Goal: Task Accomplishment & Management: Manage account settings

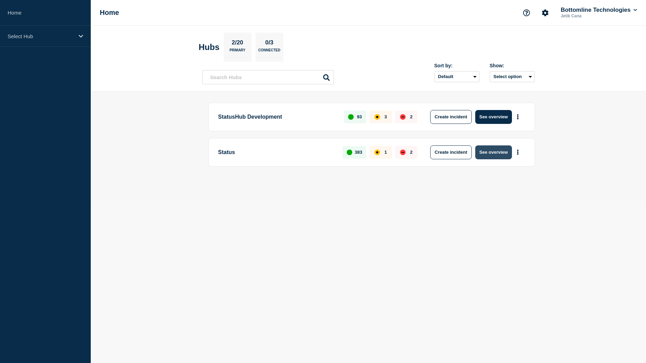
click at [495, 150] on button "See overview" at bounding box center [494, 152] width 37 height 14
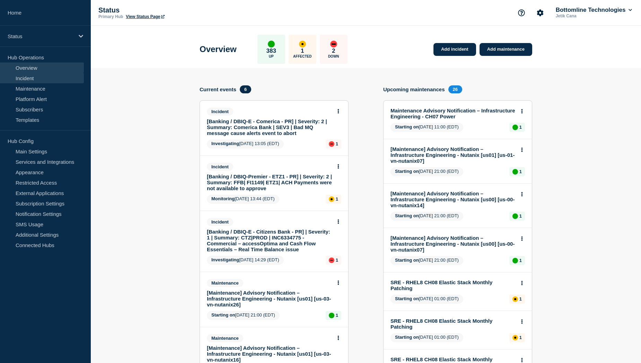
click at [39, 76] on link "Incident" at bounding box center [42, 78] width 84 height 10
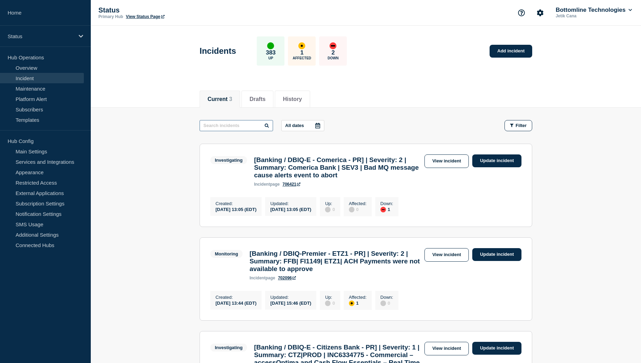
click at [241, 127] on input "text" at bounding box center [236, 125] width 73 height 11
type input "First"
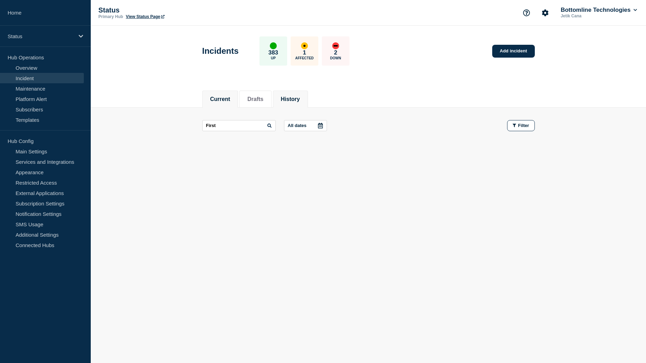
click at [298, 98] on button "History" at bounding box center [290, 99] width 19 height 6
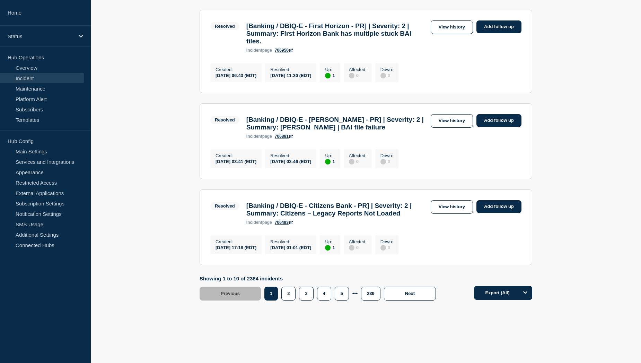
scroll to position [826, 0]
click at [291, 296] on button "2" at bounding box center [288, 293] width 14 height 14
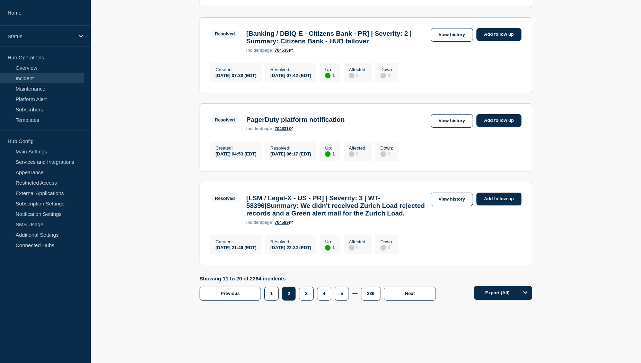
scroll to position [826, 0]
click at [302, 300] on button "3" at bounding box center [306, 293] width 14 height 14
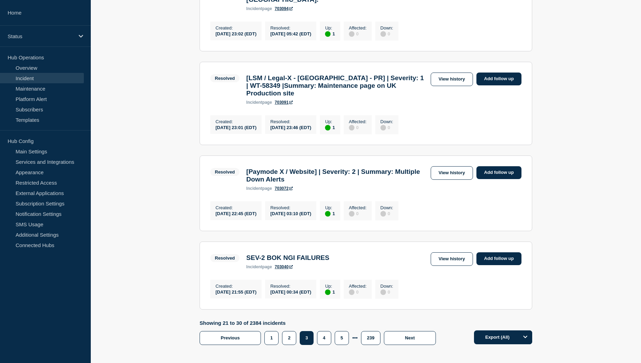
scroll to position [826, 0]
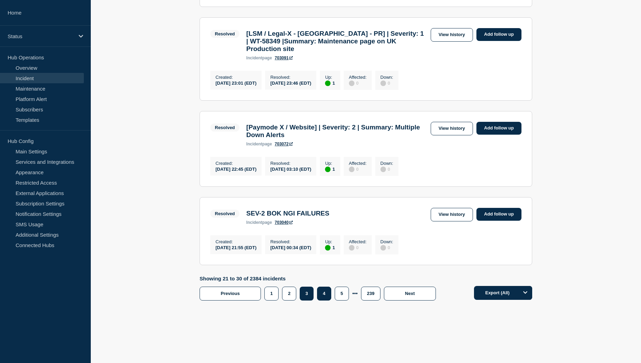
click at [325, 292] on button "4" at bounding box center [324, 293] width 14 height 14
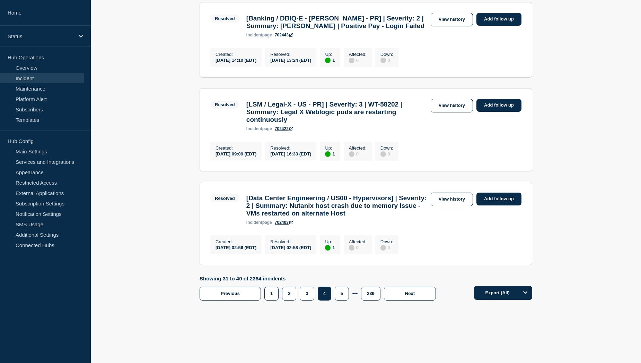
scroll to position [863, 0]
click at [340, 294] on button "5" at bounding box center [342, 293] width 14 height 14
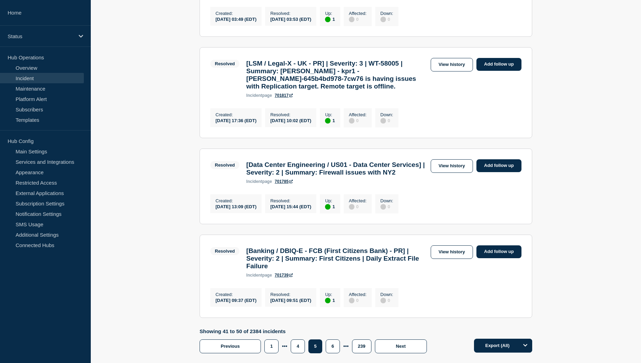
scroll to position [891, 0]
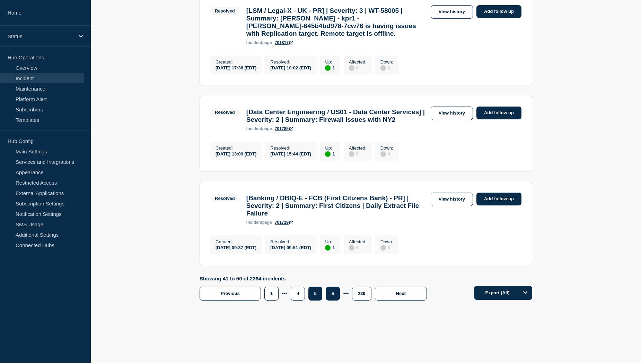
click at [331, 289] on button "6" at bounding box center [333, 293] width 14 height 14
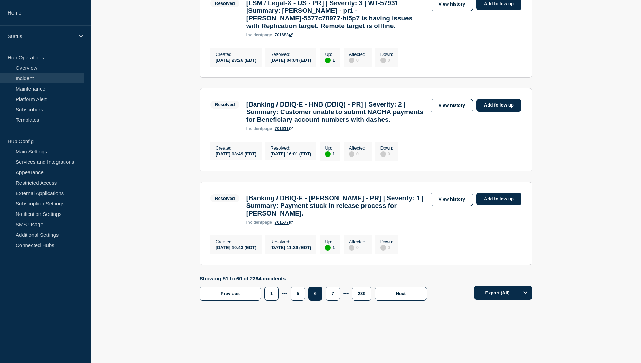
scroll to position [844, 0]
click at [332, 292] on button "7" at bounding box center [333, 293] width 14 height 14
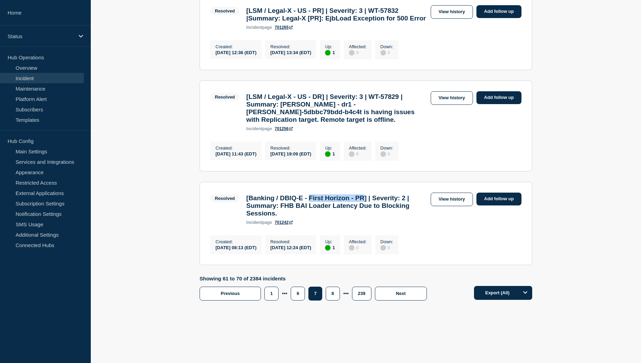
drag, startPoint x: 316, startPoint y: 241, endPoint x: 378, endPoint y: 242, distance: 61.4
click at [378, 217] on h3 "[Banking / DBIQ-E - First Horizon - PR] | Severity: 2 | Summary: FHB BAI Loader…" at bounding box center [336, 205] width 181 height 23
copy h3 "First Horizon - PR"
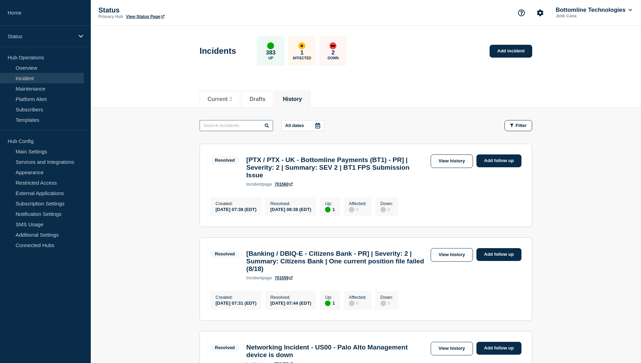
click at [218, 125] on input "text" at bounding box center [236, 125] width 73 height 11
paste input "First Horizon - PR"
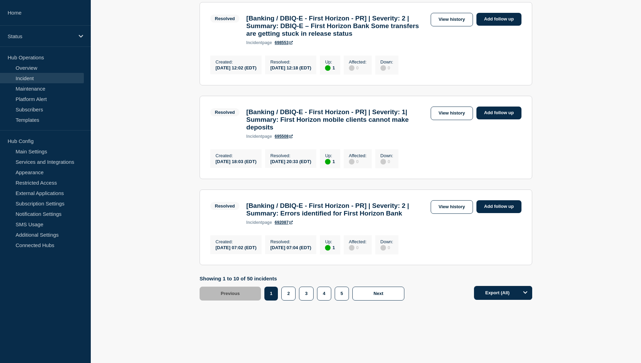
scroll to position [863, 0]
click at [289, 295] on button "2" at bounding box center [288, 293] width 14 height 14
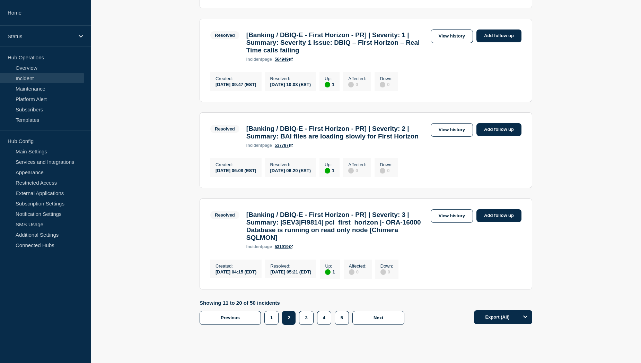
scroll to position [854, 0]
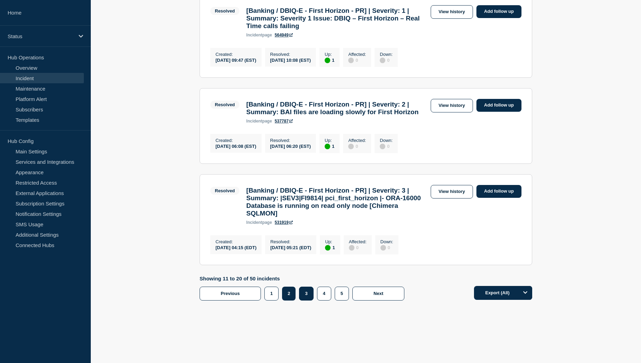
click at [307, 293] on button "3" at bounding box center [306, 293] width 14 height 14
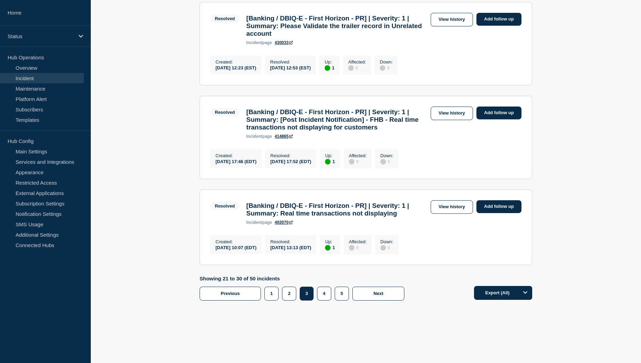
scroll to position [901, 0]
click at [325, 293] on button "4" at bounding box center [324, 293] width 14 height 14
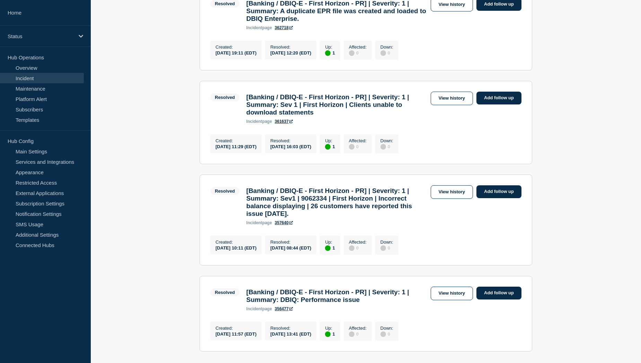
scroll to position [891, 0]
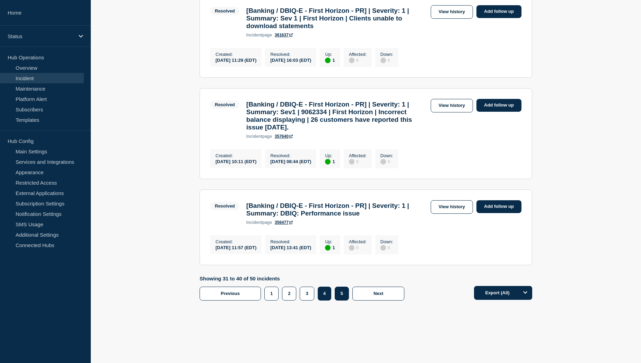
click at [345, 295] on button "5" at bounding box center [342, 293] width 14 height 14
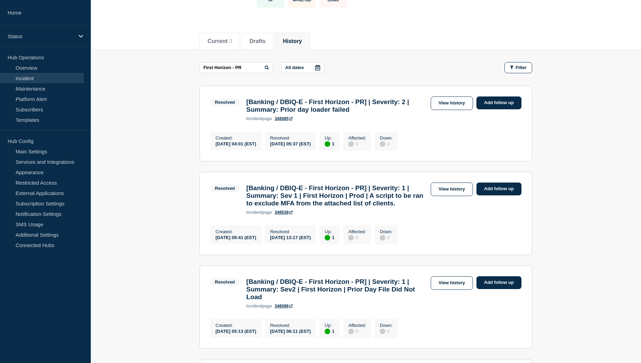
scroll to position [38, 0]
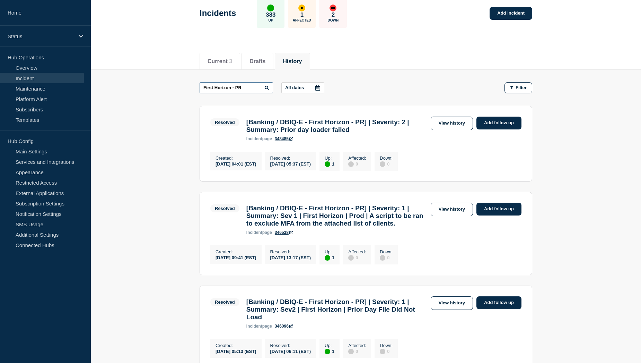
click at [253, 84] on input "First Horizon - PR" at bounding box center [236, 87] width 73 height 11
drag, startPoint x: 290, startPoint y: 133, endPoint x: 322, endPoint y: 133, distance: 31.9
click at [322, 133] on h3 "[Banking / DBIQ-E - First Horizon - PR] | Severity: 2 | Summary: Prior day load…" at bounding box center [336, 125] width 181 height 15
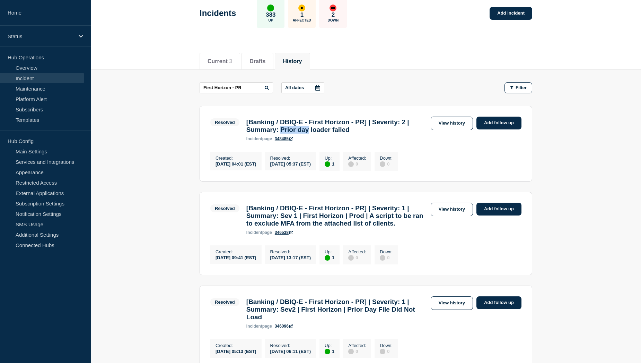
copy h3 "Prior day"
click at [251, 89] on input "First Horizon - PR" at bounding box center [236, 87] width 73 height 11
paste input "Prior day"
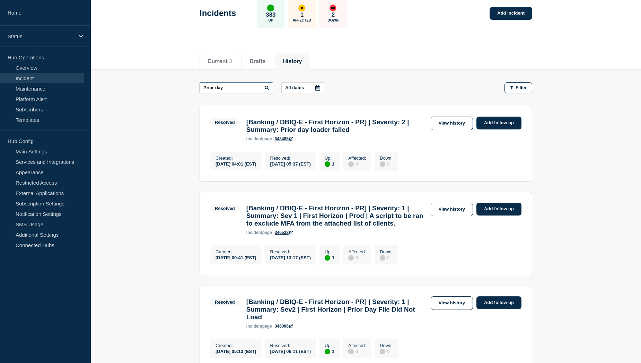
type input "Prior day"
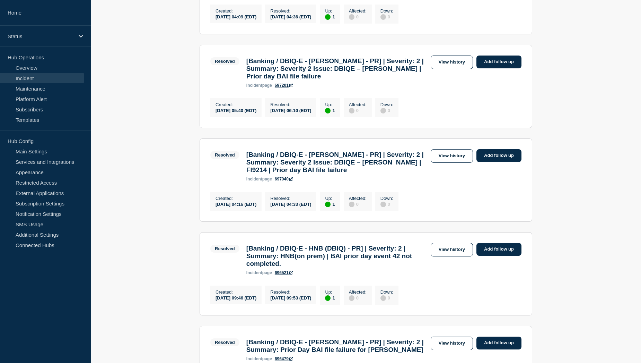
scroll to position [662, 0]
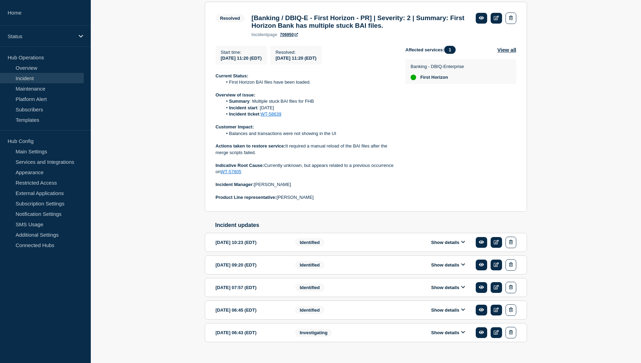
scroll to position [139, 0]
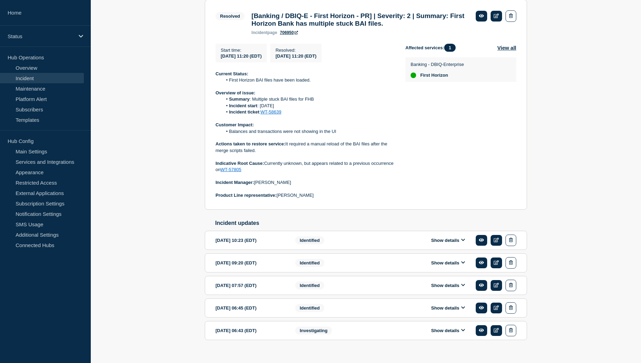
click at [452, 243] on button "Show details" at bounding box center [448, 240] width 38 height 6
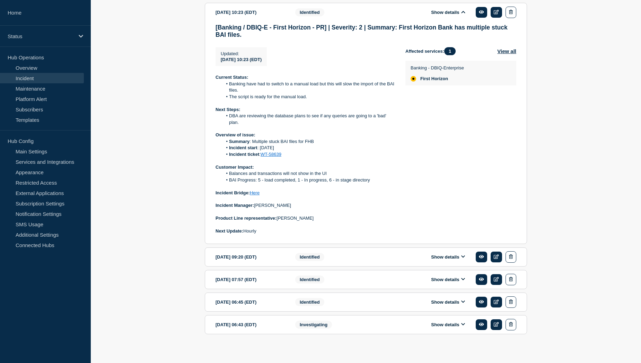
scroll to position [377, 0]
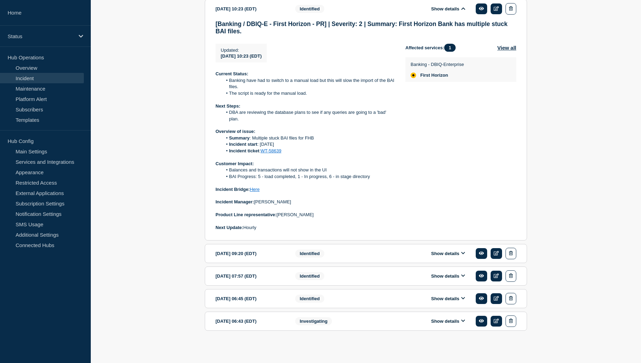
click at [446, 254] on button "Show details" at bounding box center [448, 253] width 38 height 6
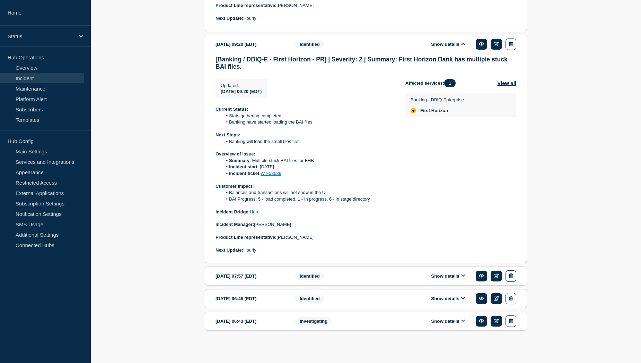
scroll to position [587, 0]
click at [448, 275] on button "Show details" at bounding box center [448, 276] width 38 height 6
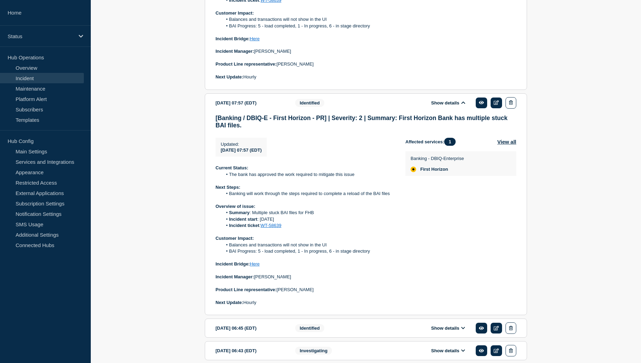
scroll to position [791, 0]
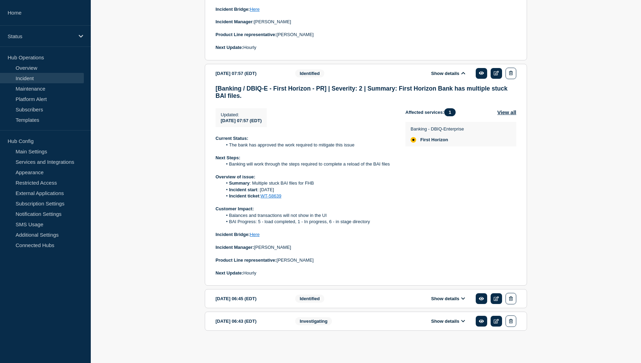
click at [452, 298] on button "Show details" at bounding box center [448, 298] width 38 height 6
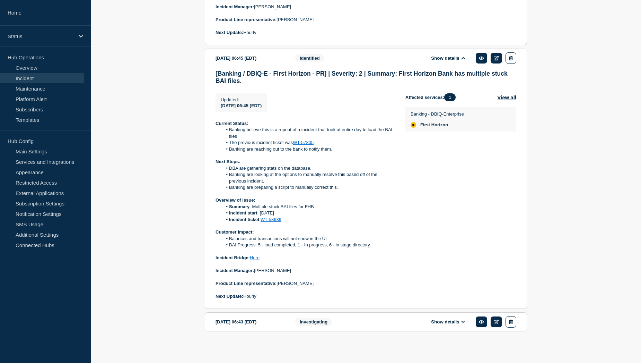
scroll to position [1033, 0]
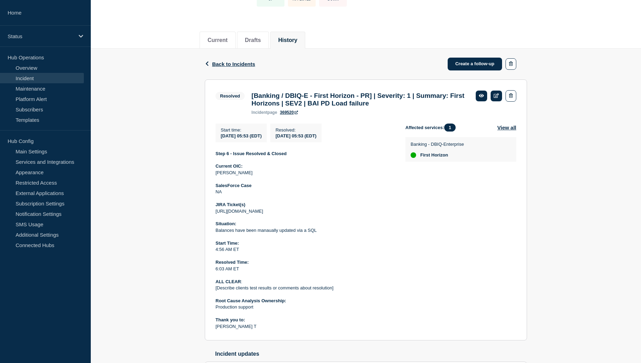
scroll to position [69, 0]
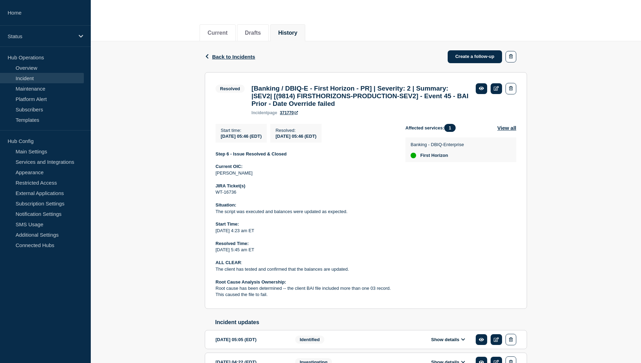
scroll to position [69, 0]
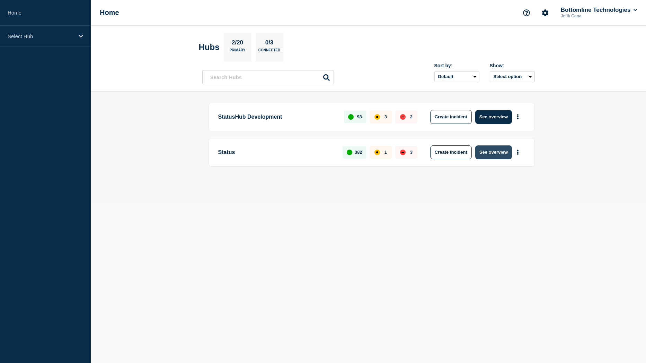
click at [493, 155] on button "See overview" at bounding box center [494, 152] width 37 height 14
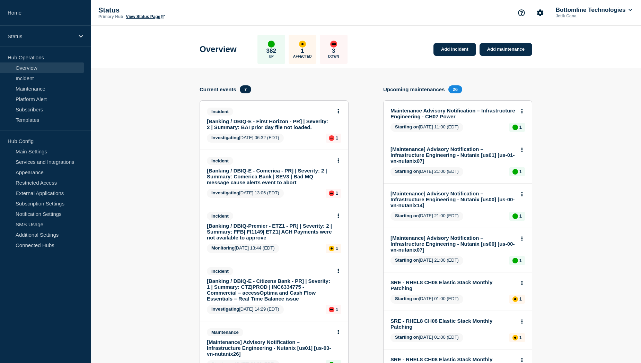
click at [267, 125] on link "[Banking / DBIQ-E - First Horizon - PR] | Severity: 2 | Summary: BAI prior day …" at bounding box center [269, 124] width 125 height 12
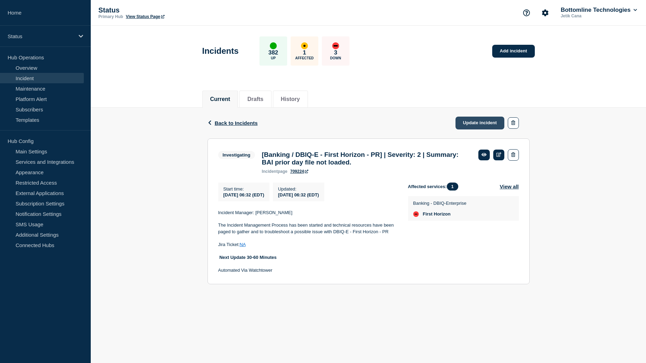
click at [468, 120] on link "Update incident" at bounding box center [480, 122] width 49 height 13
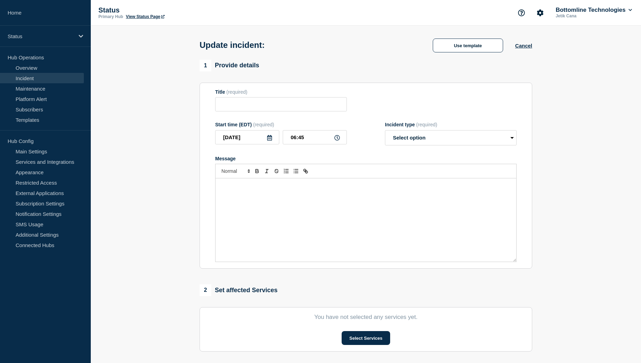
type input "[Banking / DBIQ-E - First Horizon - PR] | Severity: 2 | Summary: BAI prior day …"
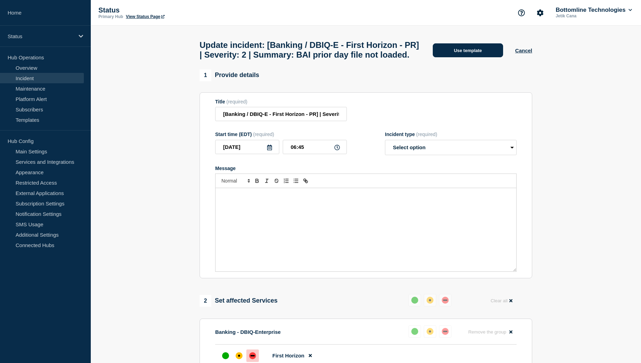
click at [482, 57] on button "Use template" at bounding box center [468, 50] width 70 height 14
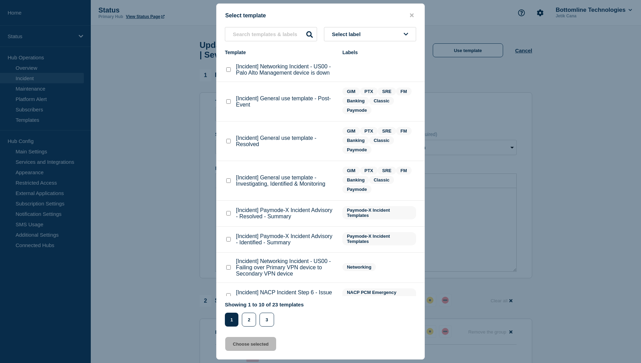
click at [228, 179] on div at bounding box center [228, 180] width 7 height 7
click at [228, 184] on div at bounding box center [228, 180] width 7 height 7
click at [228, 181] on checkbox"] "[Incident] General use template - Investigating, Identified & Monitoring checkb…" at bounding box center [228, 180] width 5 height 5
checkbox checkbox"] "true"
drag, startPoint x: 258, startPoint y: 345, endPoint x: 267, endPoint y: 338, distance: 11.0
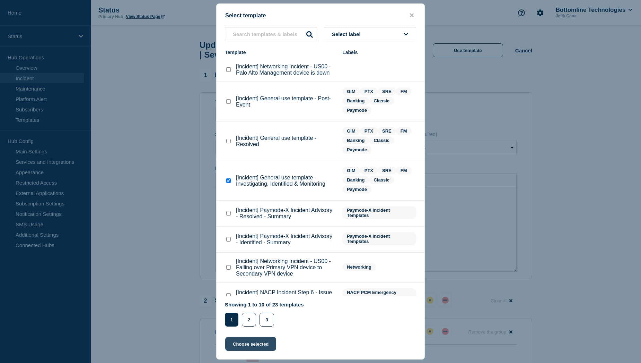
click at [257, 345] on button "Choose selected" at bounding box center [250, 344] width 51 height 14
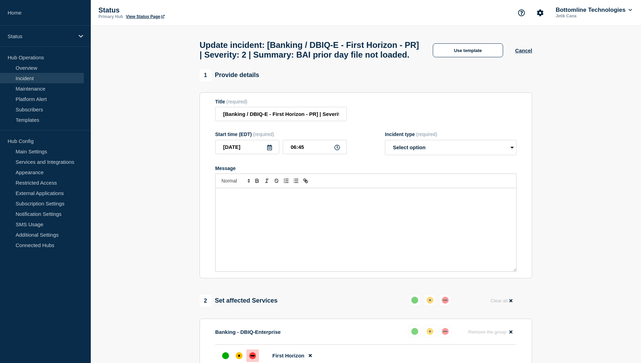
select select "investigating"
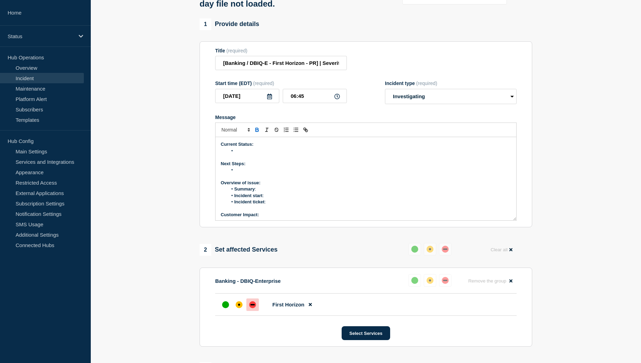
scroll to position [69, 0]
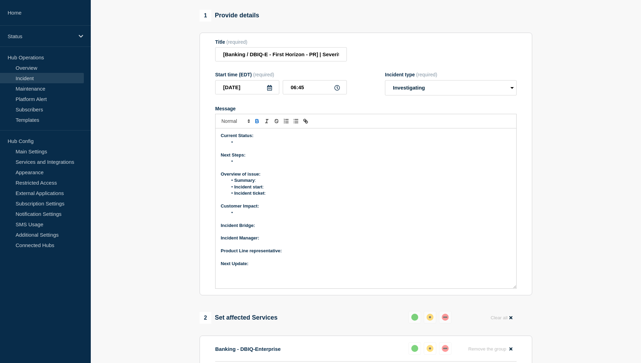
drag, startPoint x: 513, startPoint y: 215, endPoint x: 523, endPoint y: 292, distance: 77.3
click at [523, 292] on section "Title (required) [Banking / DBIQ-E - First Horizon - PR] | Severity: 2 | Summar…" at bounding box center [366, 164] width 333 height 263
click at [289, 267] on p "Next Update:" at bounding box center [366, 263] width 290 height 6
click at [294, 254] on p "Product Line representative:" at bounding box center [366, 250] width 290 height 6
click at [275, 241] on p "Incident Manager:" at bounding box center [366, 238] width 290 height 6
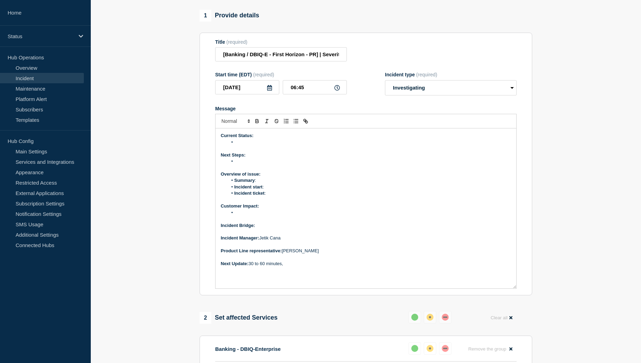
click at [272, 228] on p "Incident Bridge:" at bounding box center [366, 225] width 290 height 6
click at [251, 215] on li "Message" at bounding box center [370, 212] width 284 height 6
click at [281, 196] on li "Incident ticket :" at bounding box center [370, 193] width 284 height 6
drag, startPoint x: 288, startPoint y: 198, endPoint x: 269, endPoint y: 197, distance: 19.4
click at [269, 196] on li "Incident ticket : WT-58800" at bounding box center [370, 193] width 284 height 6
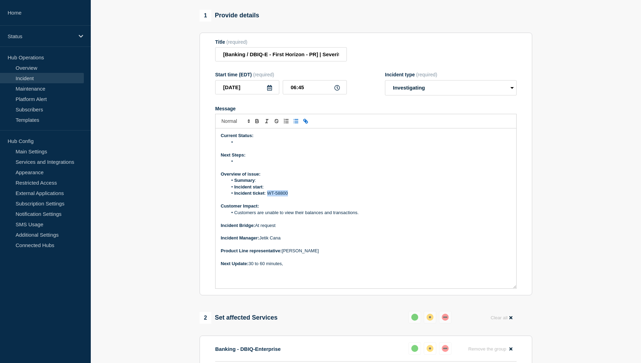
click at [306, 123] on icon "Toggle link" at bounding box center [306, 122] width 2 height 2
paste input "https://jira.bottomline.tech/browse/"
type input "https://jira.bottomline.tech/browse/WT-58800"
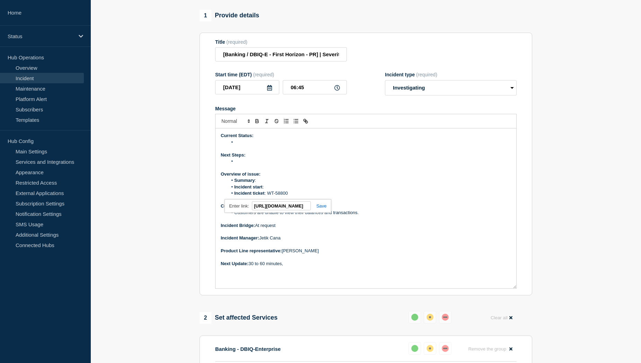
click at [319, 208] on link at bounding box center [319, 205] width 16 height 5
click at [266, 189] on li "Incident start :" at bounding box center [370, 187] width 284 height 6
click at [272, 183] on li "Summary :" at bounding box center [370, 180] width 284 height 6
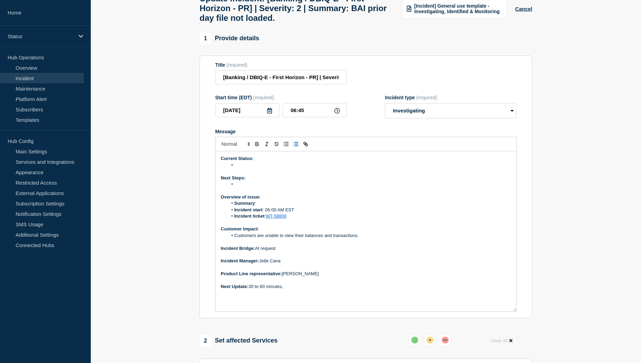
scroll to position [35, 0]
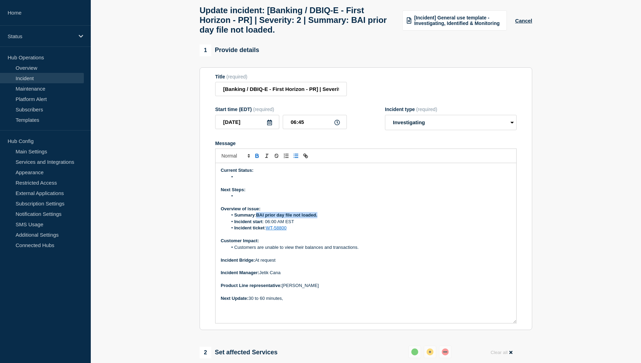
drag, startPoint x: 323, startPoint y: 220, endPoint x: 259, endPoint y: 221, distance: 64.5
click at [259, 218] on li "Summary : BAI prior day file not loaded." at bounding box center [370, 215] width 284 height 6
click at [291, 217] on li "Summary : BAI prior day file not loaded." at bounding box center [370, 215] width 284 height 6
click at [247, 180] on li "Message" at bounding box center [370, 177] width 284 height 6
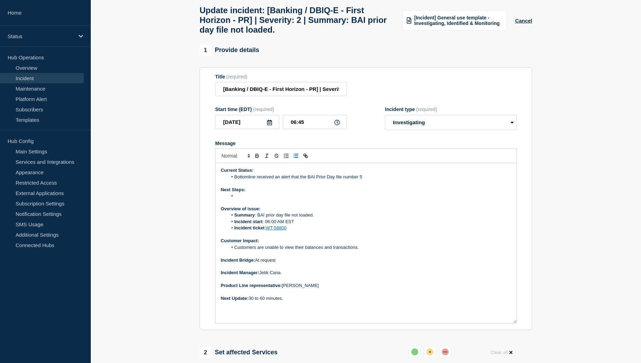
click at [369, 180] on li "Bottomline received an alert that the BAI Prior Day file number 5" at bounding box center [370, 177] width 284 height 6
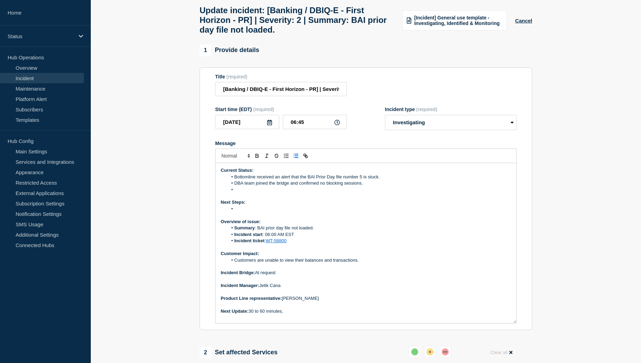
click at [372, 186] on li "DBA team joined the bridge and confirmed no blocking sessions." at bounding box center [370, 183] width 284 height 6
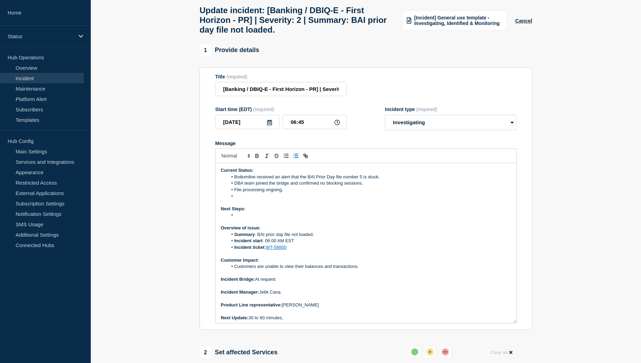
click at [294, 193] on li "File processing ongoing," at bounding box center [370, 189] width 284 height 6
click at [353, 193] on li "File processing ongoing, 5 files completed, 6th processing (~53 minutes for pre…" at bounding box center [370, 189] width 284 height 6
click at [449, 193] on li "File processing ongoing, 5 files completed, 6th processing (it took approximate…" at bounding box center [370, 189] width 284 height 6
click at [240, 199] on li "Message" at bounding box center [370, 196] width 284 height 6
click at [244, 218] on li "Message" at bounding box center [370, 215] width 284 height 6
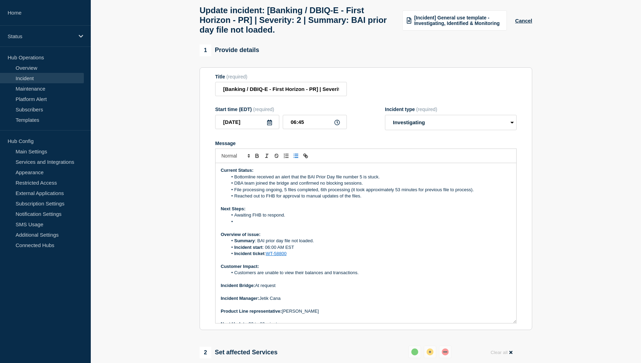
click at [241, 225] on li "Message" at bounding box center [370, 221] width 284 height 6
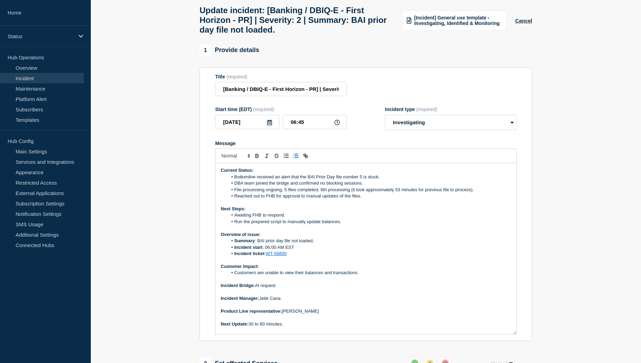
drag, startPoint x: 514, startPoint y: 327, endPoint x: 516, endPoint y: 338, distance: 11.4
click at [516, 334] on div "Current Status: Bottomline received an alert that the BAI Prior Day file number…" at bounding box center [366, 248] width 302 height 171
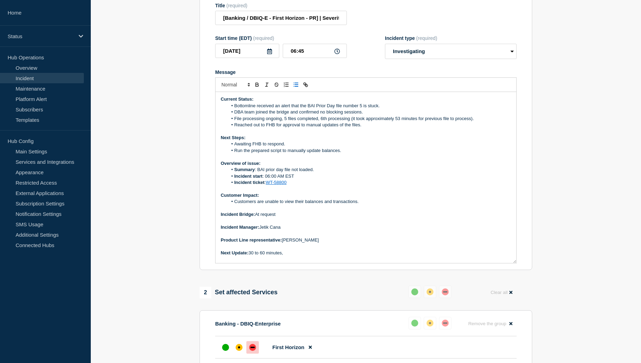
scroll to position [139, 0]
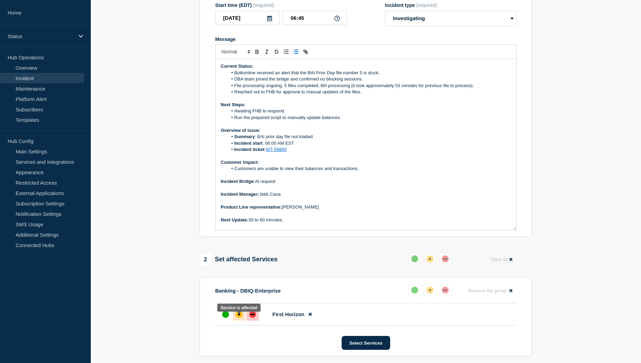
click at [238, 315] on div "affected" at bounding box center [239, 314] width 2 height 2
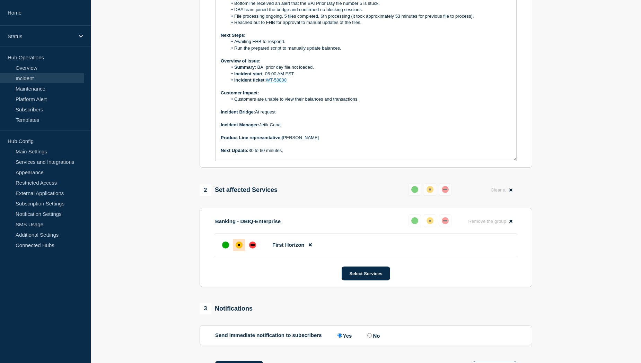
scroll to position [243, 0]
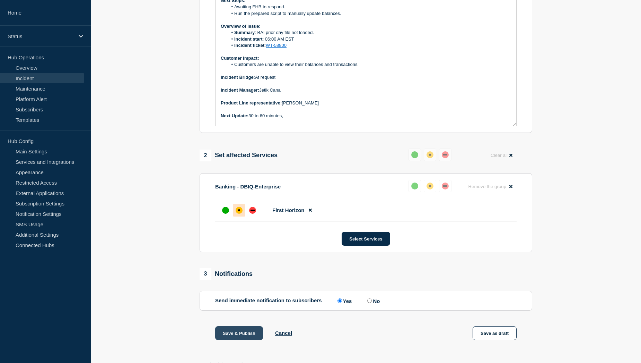
click at [228, 335] on button "Save & Publish" at bounding box center [239, 333] width 48 height 14
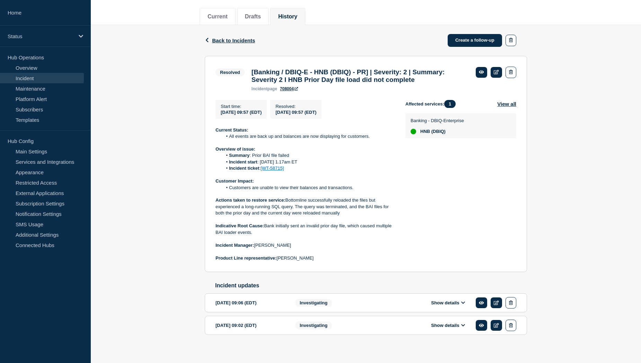
scroll to position [93, 0]
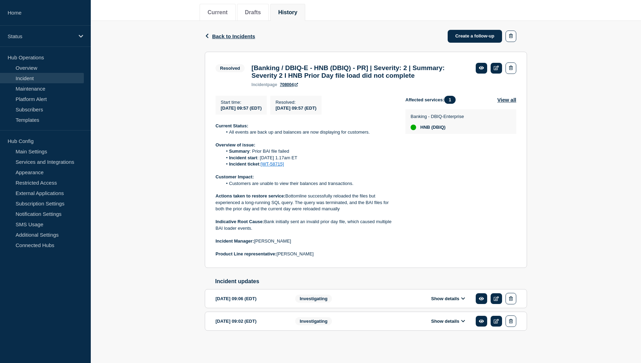
click at [438, 296] on button "Show details" at bounding box center [448, 298] width 38 height 6
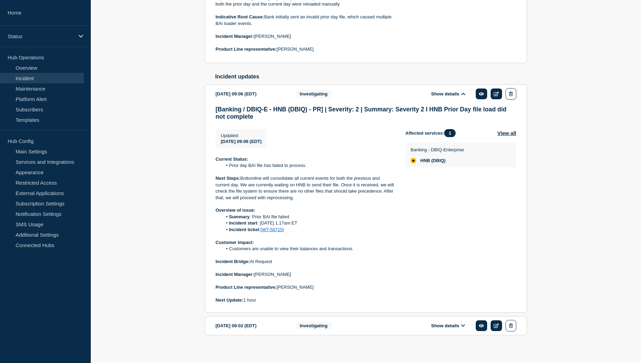
scroll to position [301, 0]
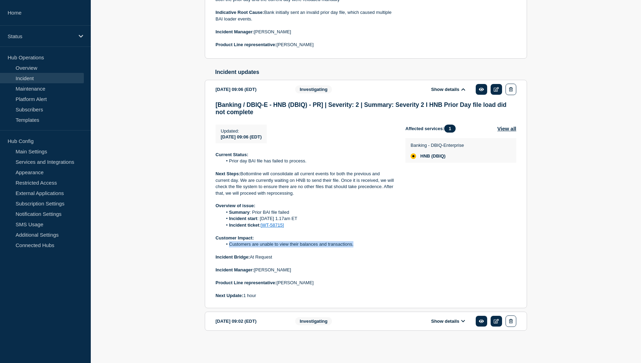
drag, startPoint x: 229, startPoint y: 245, endPoint x: 354, endPoint y: 245, distance: 125.1
click at [354, 245] on li "Customers are unable to view their balances and transactions." at bounding box center [309, 244] width 172 height 6
copy li "Customers are unable to view their balances and transactions."
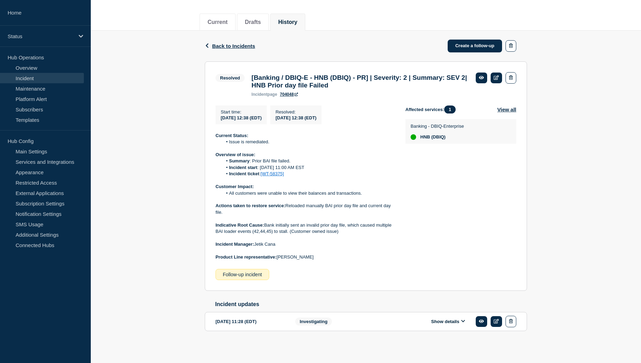
scroll to position [84, 0]
click at [455, 321] on button "Show details" at bounding box center [448, 321] width 38 height 6
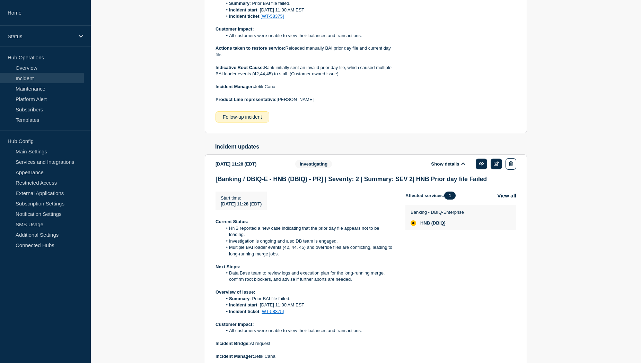
scroll to position [305, 0]
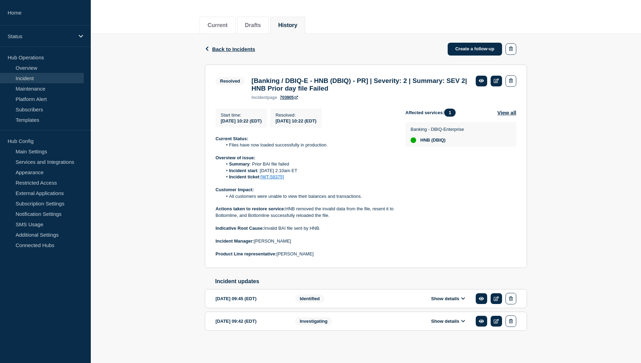
scroll to position [80, 0]
click at [435, 297] on button "Show details" at bounding box center [448, 298] width 38 height 6
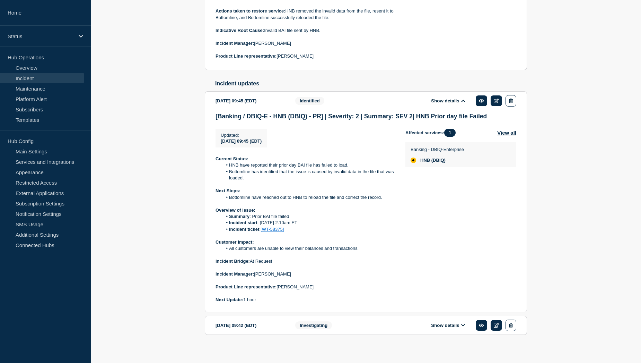
scroll to position [283, 0]
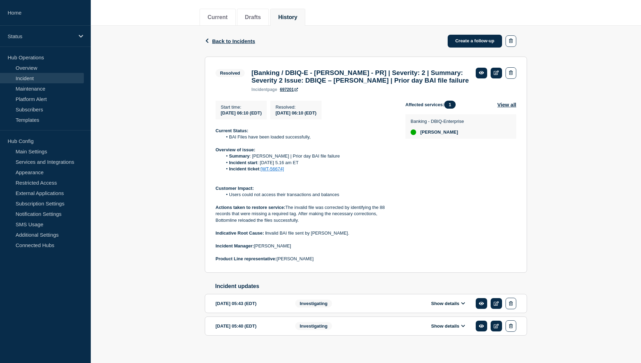
scroll to position [93, 0]
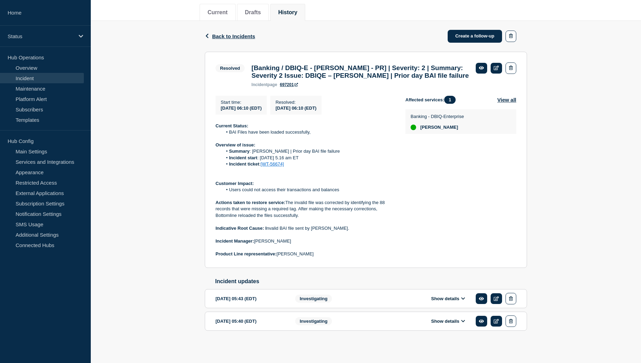
click at [436, 299] on button "Show details" at bounding box center [448, 298] width 38 height 6
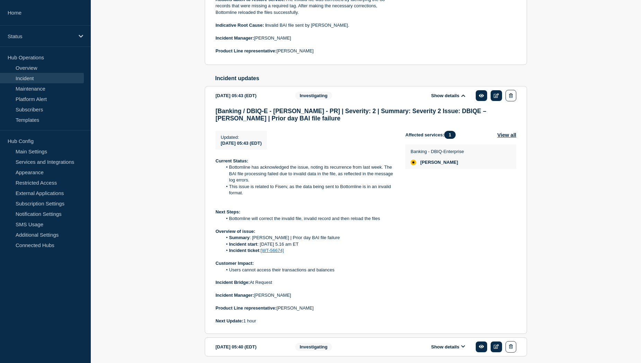
scroll to position [301, 0]
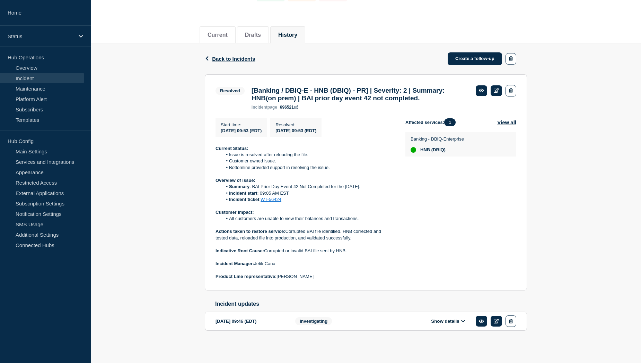
scroll to position [70, 0]
click at [441, 323] on button "Show details" at bounding box center [448, 321] width 38 height 6
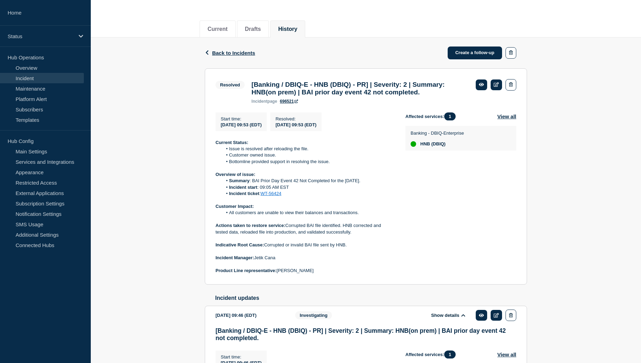
scroll to position [59, 0]
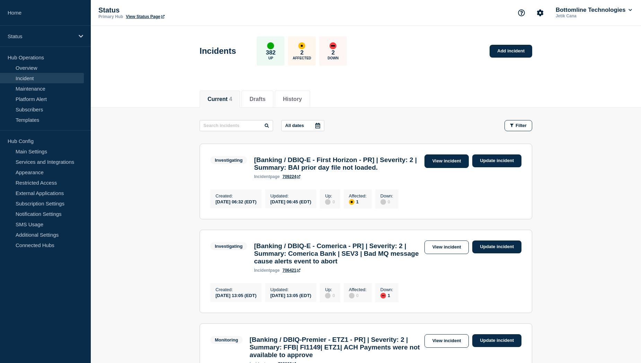
click at [450, 157] on link "View incident" at bounding box center [447, 161] width 45 height 14
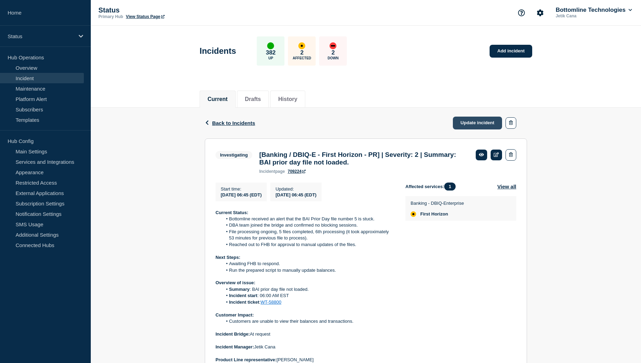
click at [472, 125] on link "Update incident" at bounding box center [477, 122] width 49 height 13
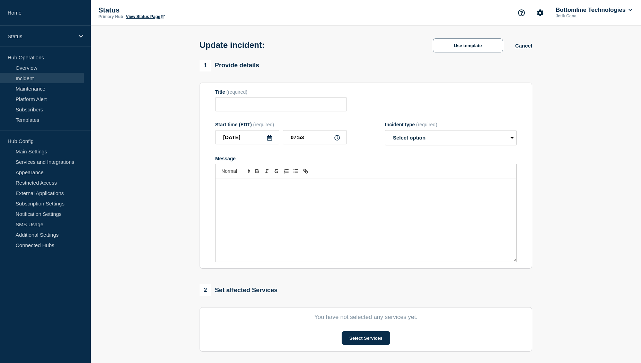
type input "[Banking / DBIQ-E - First Horizon - PR] | Severity: 2 | Summary: BAI prior day …"
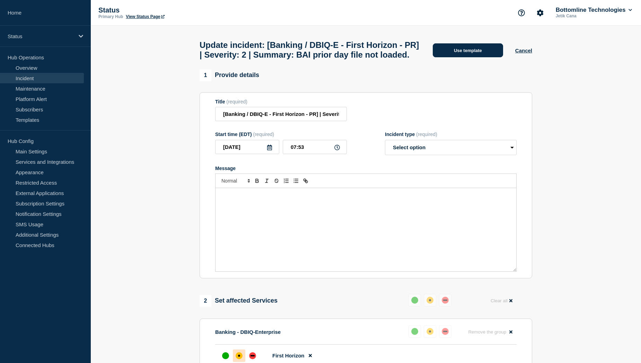
click at [470, 57] on button "Use template" at bounding box center [468, 50] width 70 height 14
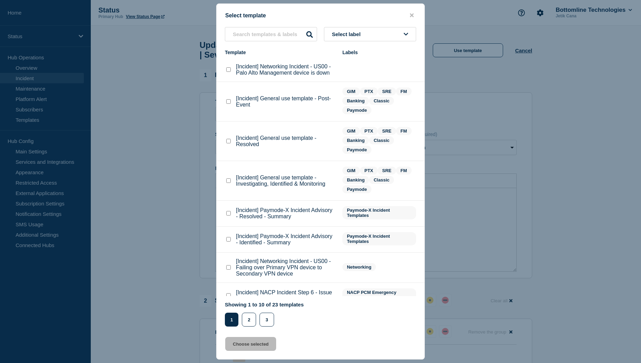
click at [227, 142] on checkbox"] "[Incident] General use template - Resolved checkbox" at bounding box center [228, 141] width 5 height 5
checkbox checkbox"] "true"
click at [265, 343] on button "Choose selected" at bounding box center [250, 344] width 51 height 14
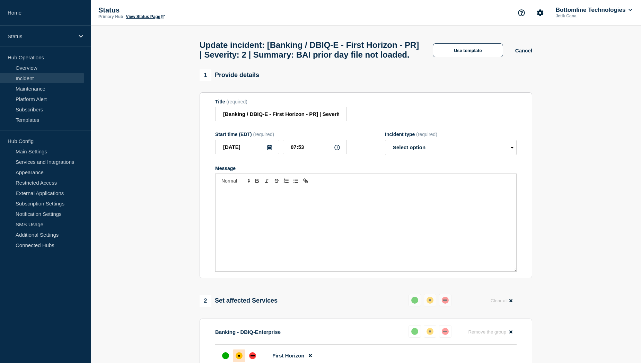
select select "resolved"
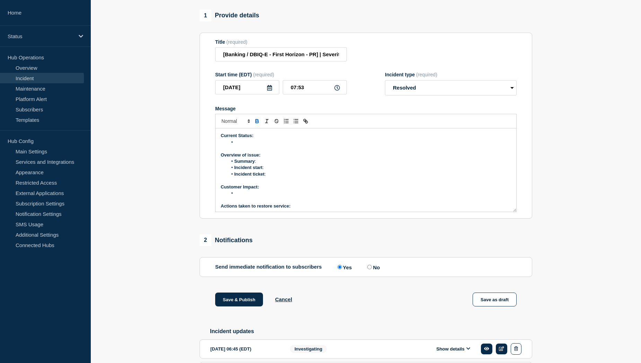
scroll to position [104, 0]
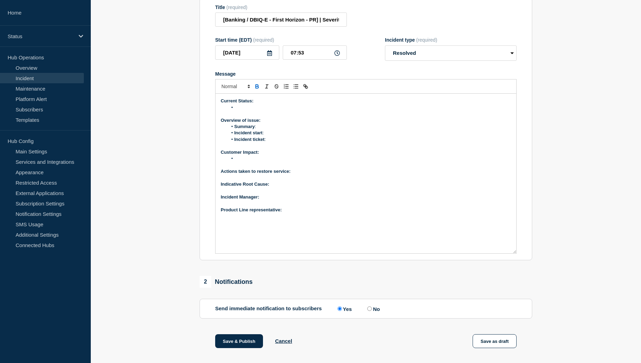
drag, startPoint x: 514, startPoint y: 179, endPoint x: 520, endPoint y: 255, distance: 76.5
click at [520, 255] on section "Title (required) [Banking / DBIQ-E - First Horizon - PR] | Severity: 2 | Summar…" at bounding box center [366, 129] width 333 height 262
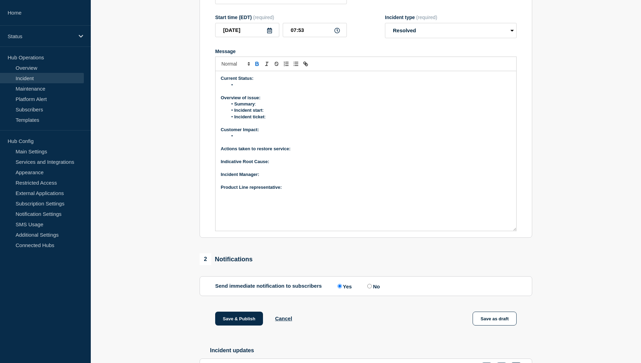
scroll to position [203, 0]
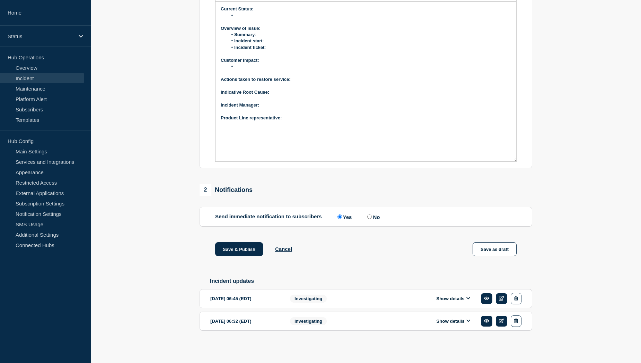
click at [454, 296] on button "Show details" at bounding box center [453, 298] width 38 height 6
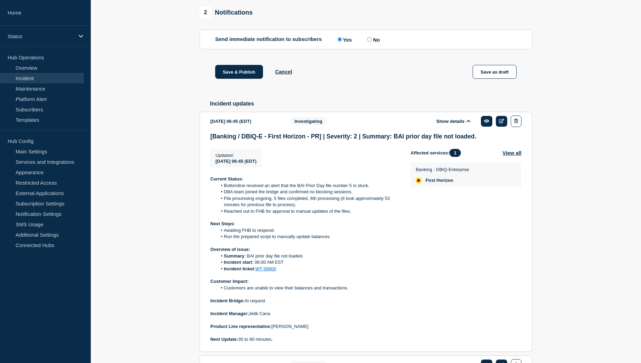
scroll to position [376, 0]
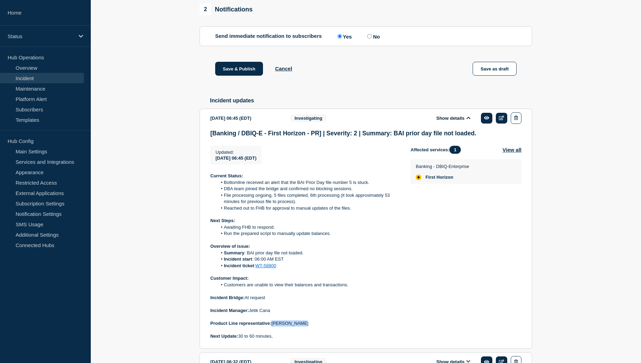
drag, startPoint x: 301, startPoint y: 330, endPoint x: 274, endPoint y: 329, distance: 27.4
click at [274, 326] on p "Product Line representative: Boyd Stevens" at bounding box center [304, 323] width 189 height 6
copy p "[PERSON_NAME]"
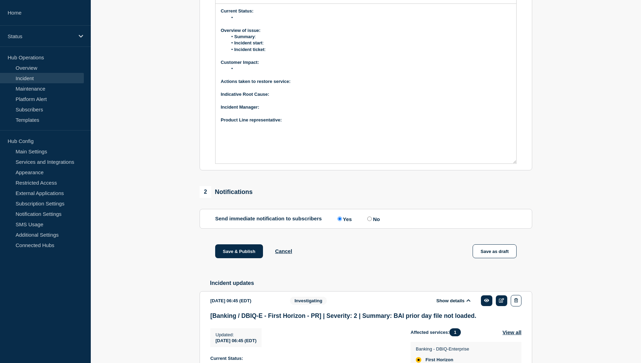
scroll to position [133, 0]
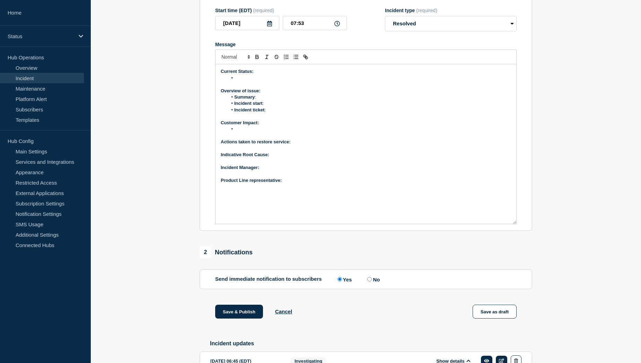
click at [293, 183] on p "Product Line representative:" at bounding box center [366, 180] width 290 height 6
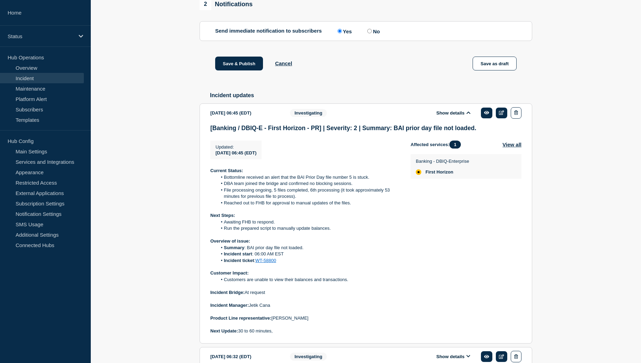
scroll to position [411, 0]
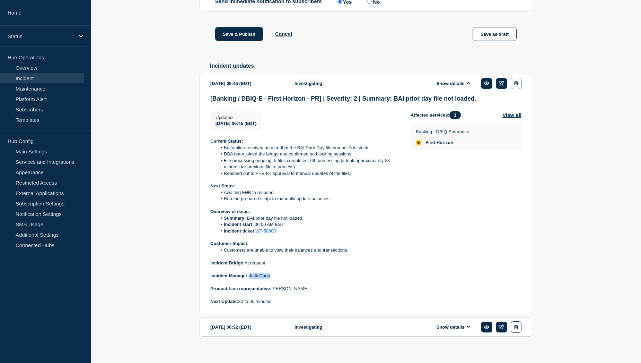
drag, startPoint x: 272, startPoint y: 284, endPoint x: 250, endPoint y: 284, distance: 21.5
click at [250, 279] on p "Incident Manager: Jetik Cana" at bounding box center [304, 275] width 189 height 6
copy p "Jetik Cana"
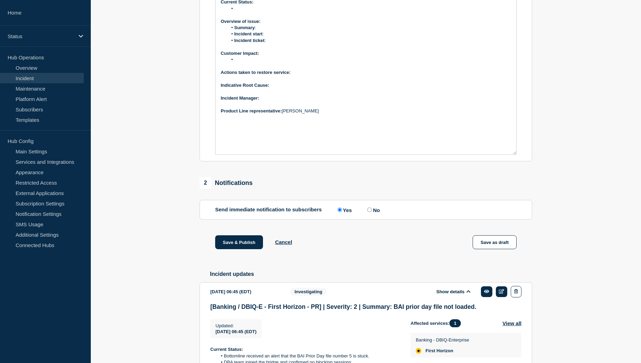
scroll to position [99, 0]
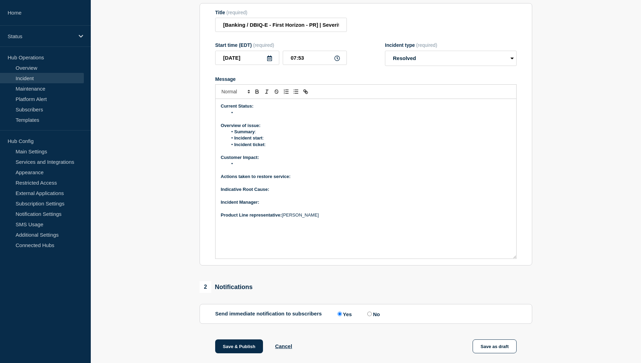
click at [273, 205] on p "﻿Incident Manager:" at bounding box center [366, 202] width 290 height 6
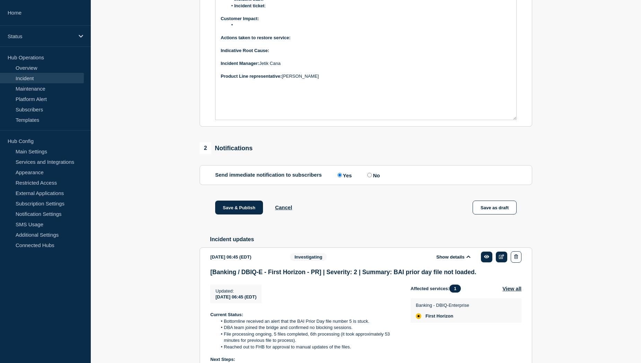
scroll to position [341, 0]
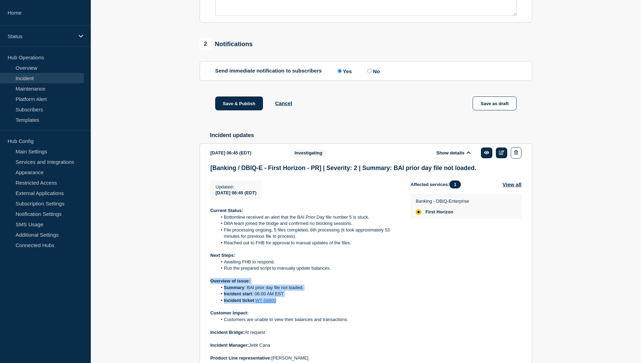
drag, startPoint x: 210, startPoint y: 287, endPoint x: 292, endPoint y: 307, distance: 84.7
click at [292, 307] on section "2025-09-06 06:45 (EDT) Show details Investigating [Banking / DBIQ-E - First Hor…" at bounding box center [366, 263] width 333 height 240
copy div "Overview of issue: Summary : BAI prior day file not loaded. Incident start : 06…"
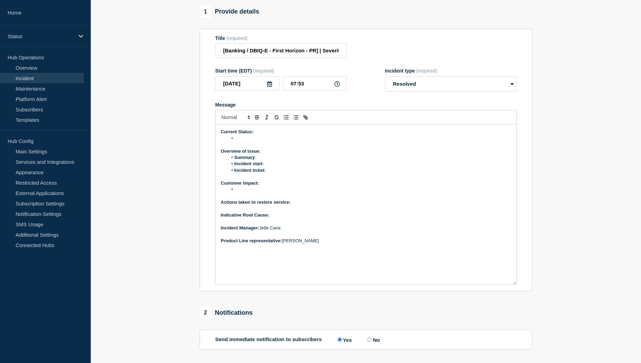
scroll to position [64, 0]
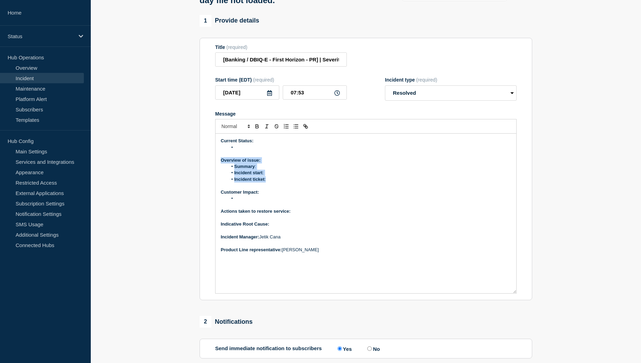
drag, startPoint x: 221, startPoint y: 165, endPoint x: 268, endPoint y: 182, distance: 50.1
click at [268, 182] on div "Current Status: Overview of issue: Summary : Incident start : Incident ticket :…" at bounding box center [366, 212] width 301 height 159
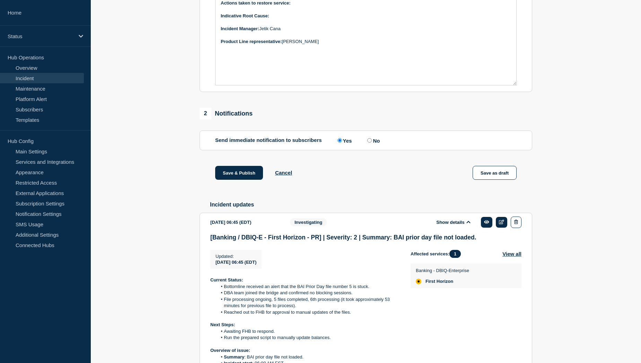
scroll to position [376, 0]
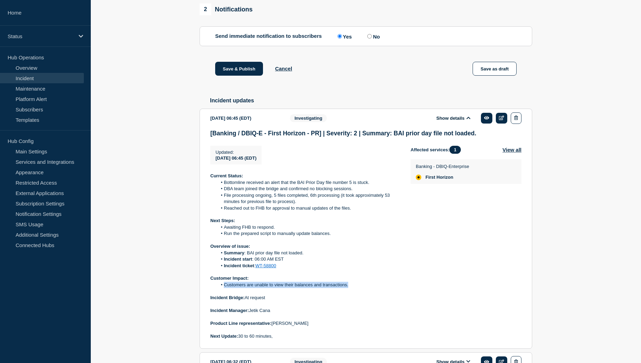
drag, startPoint x: 224, startPoint y: 294, endPoint x: 351, endPoint y: 295, distance: 127.2
click at [351, 288] on li "Customers are unable to view their balances and transactions." at bounding box center [308, 284] width 183 height 6
copy li "Customers are unable to view their balances and transactions."
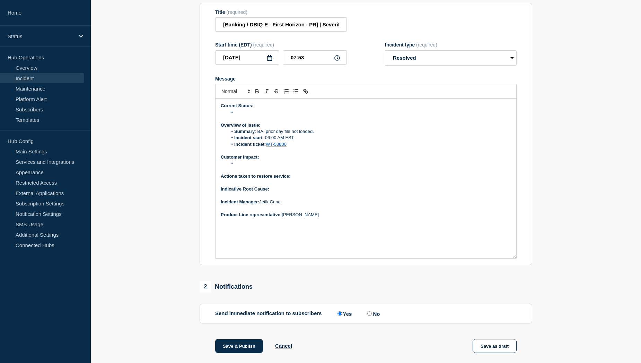
scroll to position [99, 0]
click at [245, 166] on li "Message" at bounding box center [370, 163] width 284 height 6
click at [257, 116] on li "Message" at bounding box center [370, 113] width 284 height 6
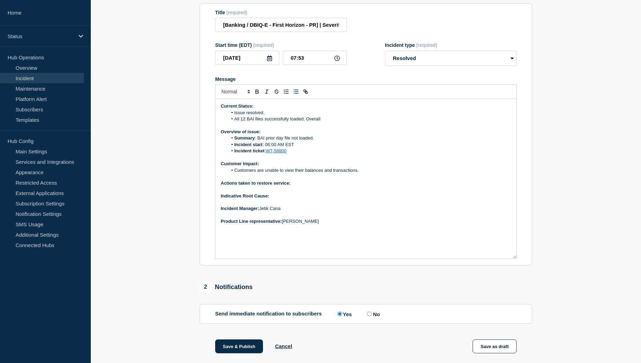
drag, startPoint x: 328, startPoint y: 123, endPoint x: 235, endPoint y: 123, distance: 92.9
click at [235, 122] on li "All 12 BAI files successfully loaded. Overall" at bounding box center [370, 119] width 284 height 6
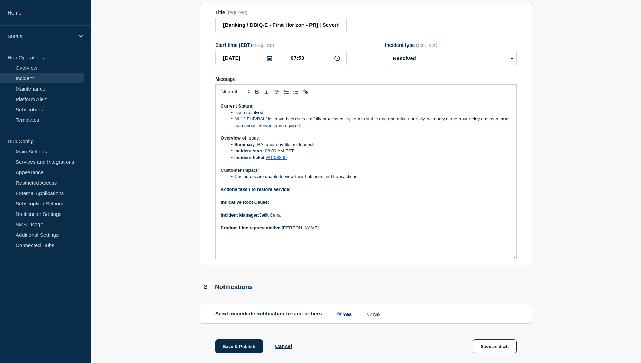
click at [257, 124] on li "All 12 FHB/BAI files have been successfully processed; system is stable and ope…" at bounding box center [370, 122] width 284 height 13
click at [335, 125] on li "All 12 BAI files have been successfully processed; system is stable and operati…" at bounding box center [370, 122] width 284 height 13
click at [299, 192] on p "Actions taken to restore service:" at bounding box center [366, 189] width 290 height 6
click at [300, 192] on p "Actions taken to restore service:" at bounding box center [366, 189] width 290 height 6
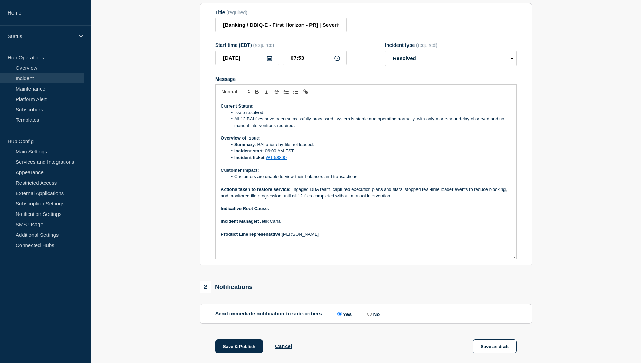
click at [283, 211] on p "Indicative Root Cause:" at bounding box center [366, 208] width 290 height 6
drag, startPoint x: 271, startPoint y: 214, endPoint x: 352, endPoint y: 212, distance: 81.1
click at [352, 211] on p "Indicative Root Cause: To be confirmed during retrospective." at bounding box center [366, 208] width 290 height 6
click at [351, 211] on p "Indicative Root Cause: To be confirmed during retrospective." at bounding box center [366, 208] width 290 height 6
click at [305, 154] on li "Incident start : 06:00 AM EST" at bounding box center [370, 151] width 284 height 6
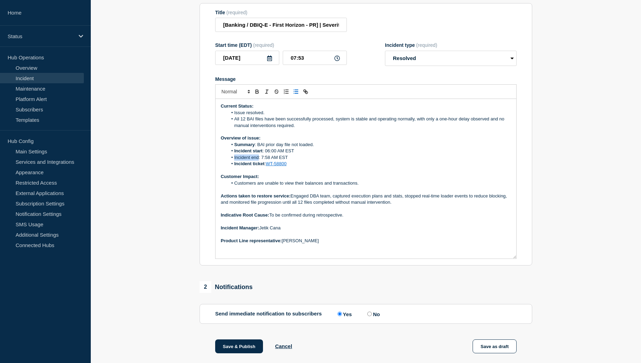
drag, startPoint x: 259, startPoint y: 163, endPoint x: 235, endPoint y: 162, distance: 24.7
click at [235, 160] on li "Incident end: 7:58 AM EST" at bounding box center [370, 157] width 284 height 6
click at [272, 160] on li "Incident end : 7:58 AM EST" at bounding box center [370, 157] width 284 height 6
drag, startPoint x: 297, startPoint y: 131, endPoint x: 491, endPoint y: 124, distance: 193.9
click at [491, 124] on li "All 12 BAI files have been successfully processed, system is stable and operati…" at bounding box center [370, 122] width 284 height 13
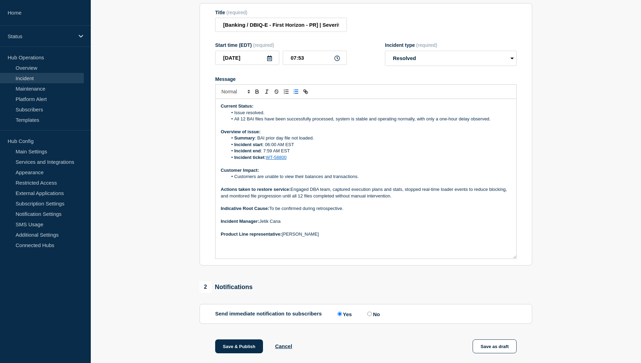
click at [457, 122] on li "All 12 BAI files have been successfully processed, system is stable and operati…" at bounding box center [370, 119] width 284 height 6
drag, startPoint x: 458, startPoint y: 124, endPoint x: 441, endPoint y: 124, distance: 17.0
click at [441, 122] on li "All 12 BAI files have been successfully processed, system is stable and operati…" at bounding box center [370, 119] width 284 height 6
click at [457, 129] on p "Message" at bounding box center [366, 125] width 290 height 6
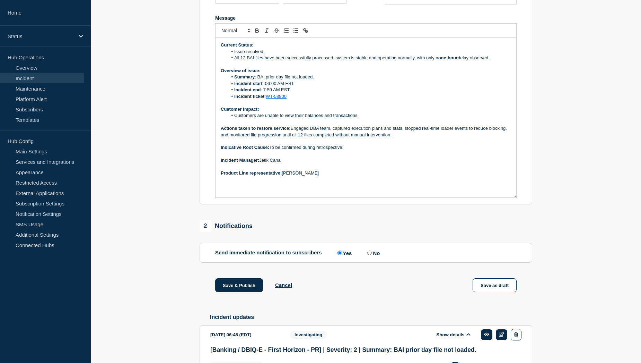
scroll to position [203, 0]
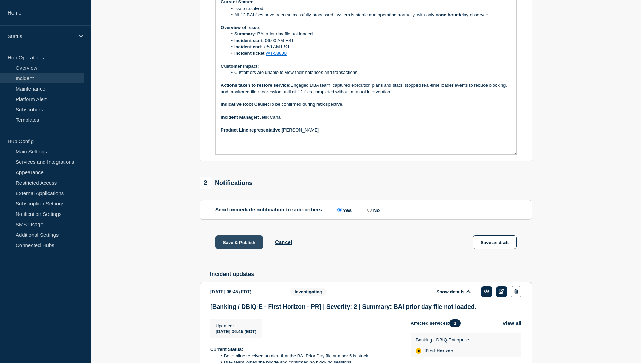
click at [228, 245] on button "Save & Publish" at bounding box center [239, 242] width 48 height 14
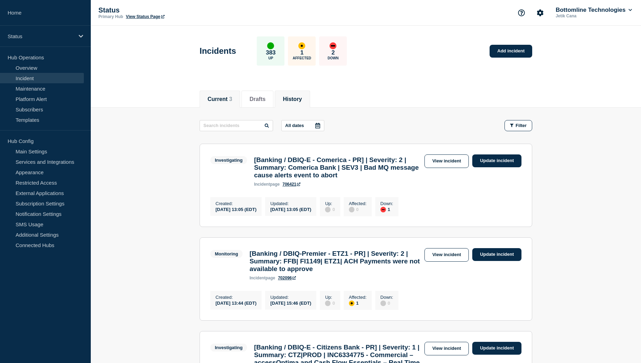
click at [294, 101] on button "History" at bounding box center [292, 99] width 19 height 6
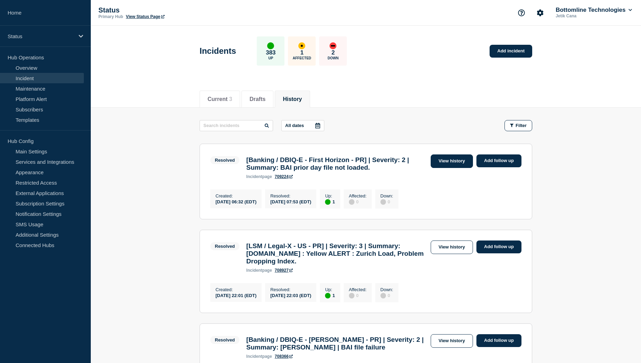
click at [446, 165] on link "View history" at bounding box center [452, 161] width 42 height 14
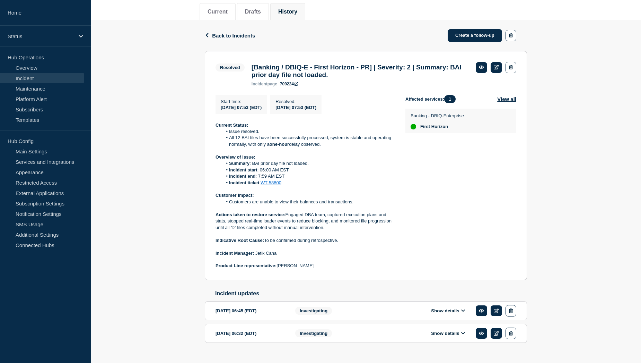
scroll to position [104, 0]
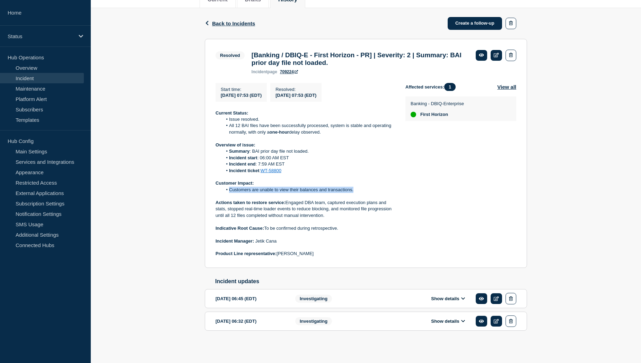
drag, startPoint x: 229, startPoint y: 189, endPoint x: 354, endPoint y: 190, distance: 124.4
click at [354, 190] on li "Customers are unable to view their balances and transactions." at bounding box center [309, 189] width 172 height 6
copy li "Customers are unable to view their balances and transactions."
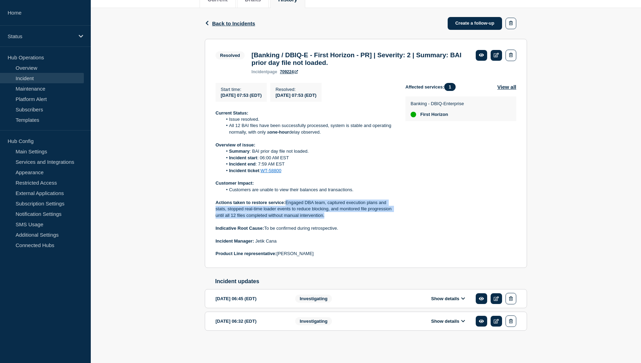
drag, startPoint x: 287, startPoint y: 200, endPoint x: 329, endPoint y: 215, distance: 43.7
click at [329, 215] on p "Actions taken to restore service: Engaged DBA team, captured execution plans an…" at bounding box center [305, 208] width 179 height 19
copy p "Engaged DBA team, captured execution plans and stats, stopped real-time loader …"
